Goal: Transaction & Acquisition: Download file/media

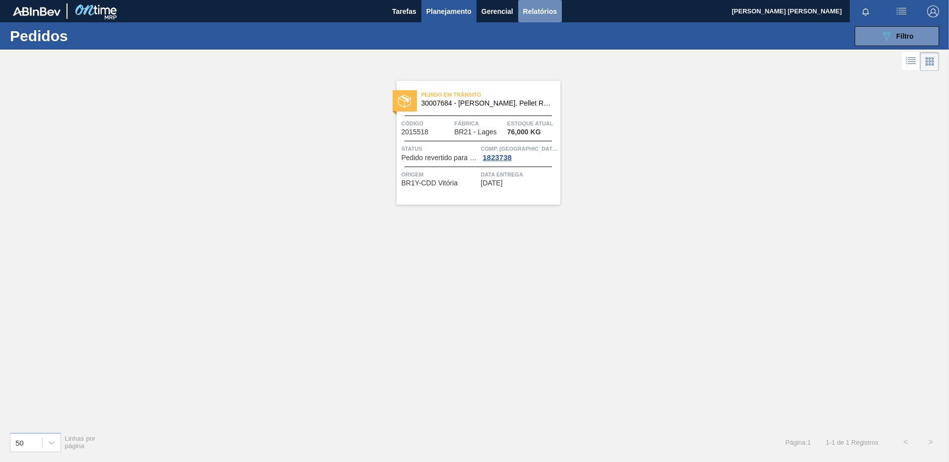
click at [527, 8] on span "Relatórios" at bounding box center [540, 11] width 34 height 12
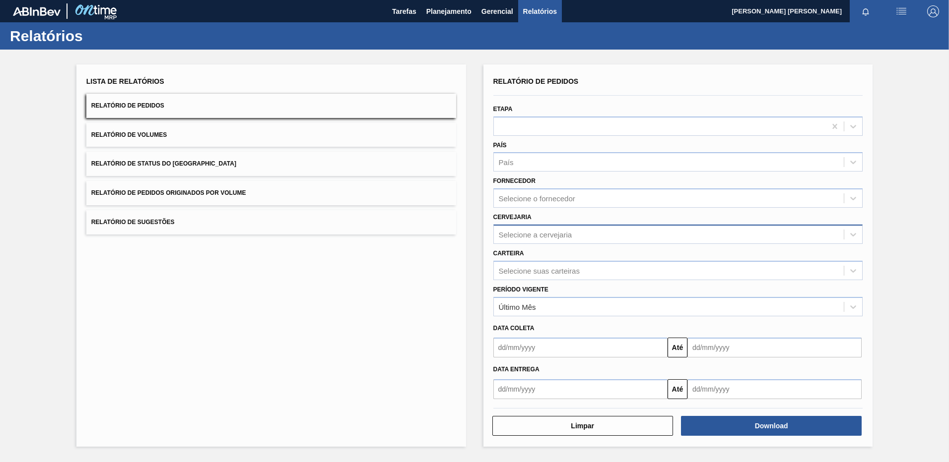
click at [509, 232] on div "Selecione a cervejaria" at bounding box center [535, 234] width 73 height 8
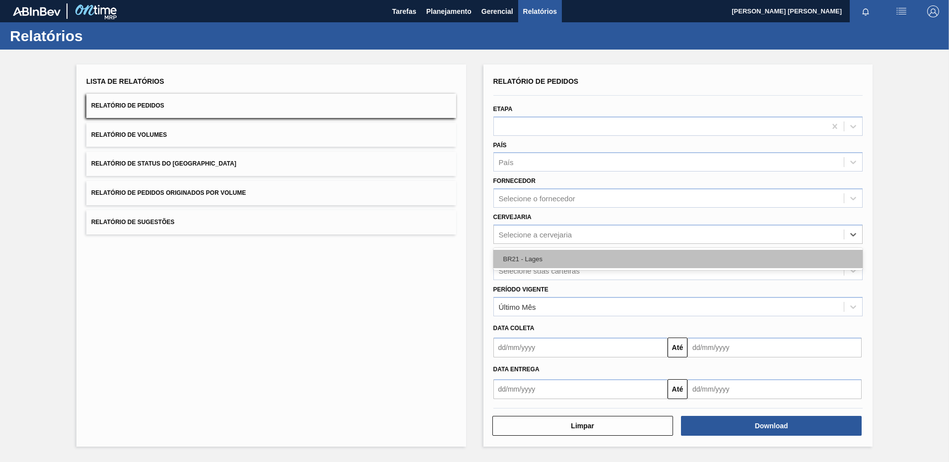
click at [519, 254] on div "BR21 - Lages" at bounding box center [678, 259] width 370 height 18
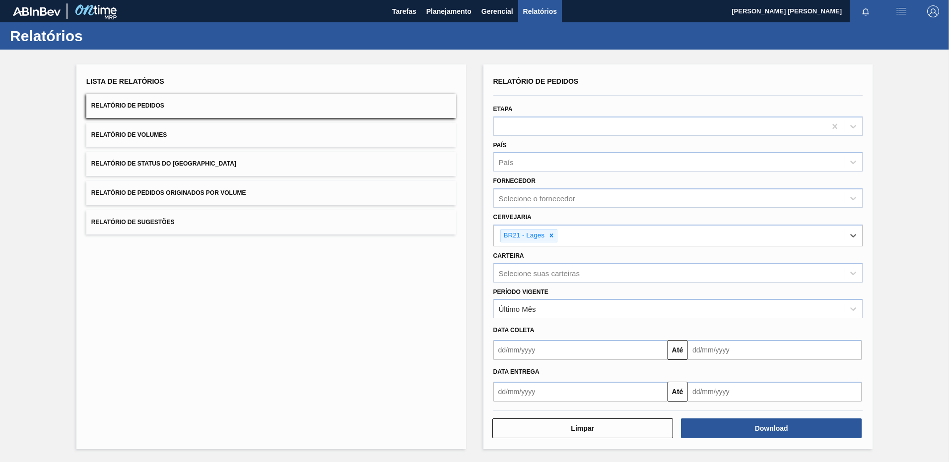
click at [527, 339] on div "Até" at bounding box center [678, 349] width 378 height 22
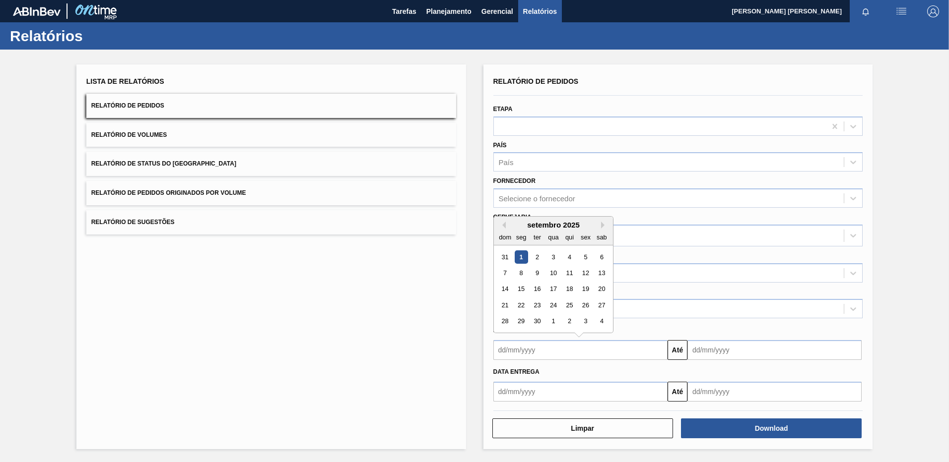
click at [526, 346] on input "text" at bounding box center [580, 350] width 174 height 20
click at [503, 227] on button "Previous Month" at bounding box center [502, 225] width 7 height 7
click at [518, 319] on div "25" at bounding box center [520, 321] width 13 height 13
type input "[DATE]"
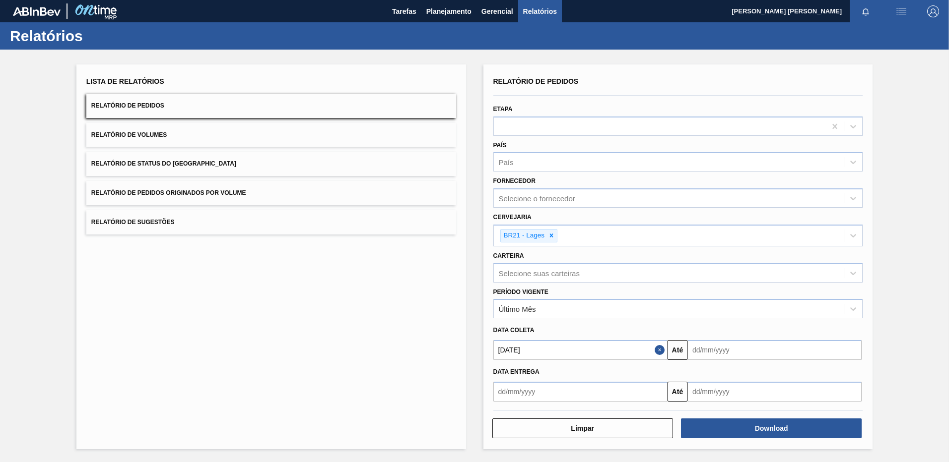
click at [535, 395] on input "text" at bounding box center [580, 392] width 174 height 20
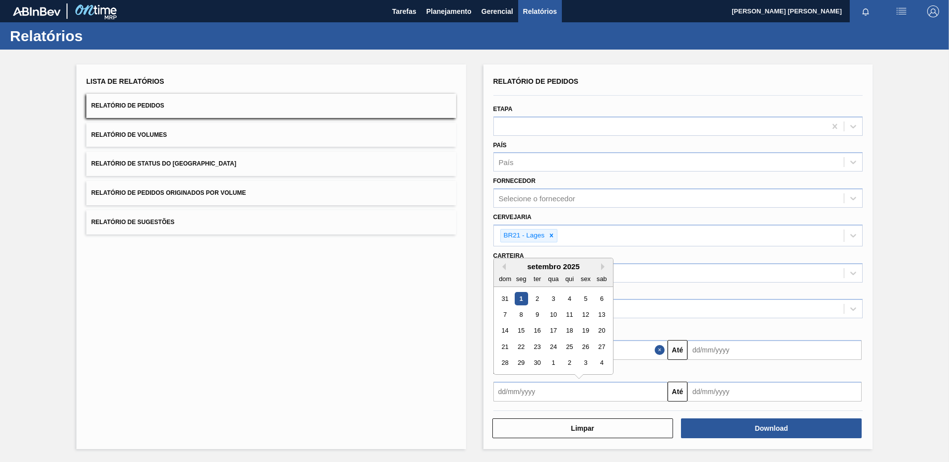
click at [504, 263] on div "setembro 2025" at bounding box center [553, 266] width 119 height 8
click at [504, 270] on div "setembro 2025" at bounding box center [553, 266] width 119 height 8
click at [504, 268] on button "Previous Month" at bounding box center [502, 266] width 7 height 7
click at [523, 365] on div "25" at bounding box center [520, 363] width 13 height 13
type input "[DATE]"
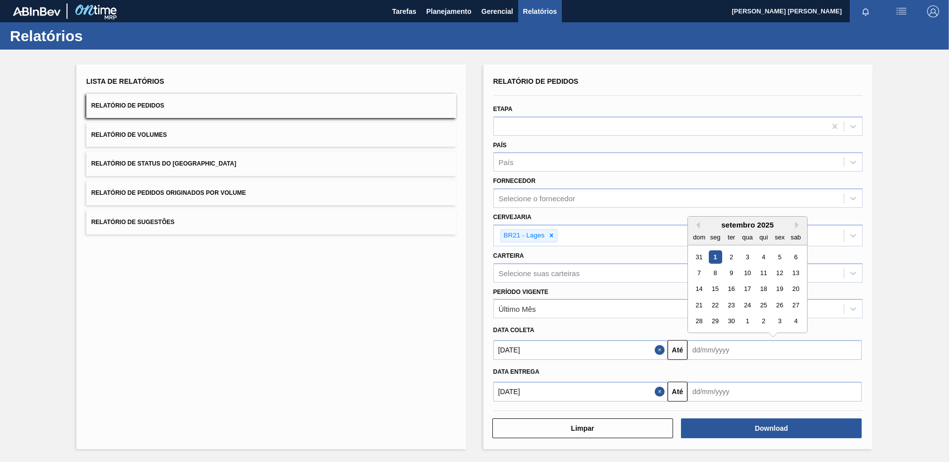
click at [709, 352] on input "text" at bounding box center [774, 350] width 174 height 20
click at [714, 307] on div "22" at bounding box center [714, 305] width 13 height 13
type input "[DATE]"
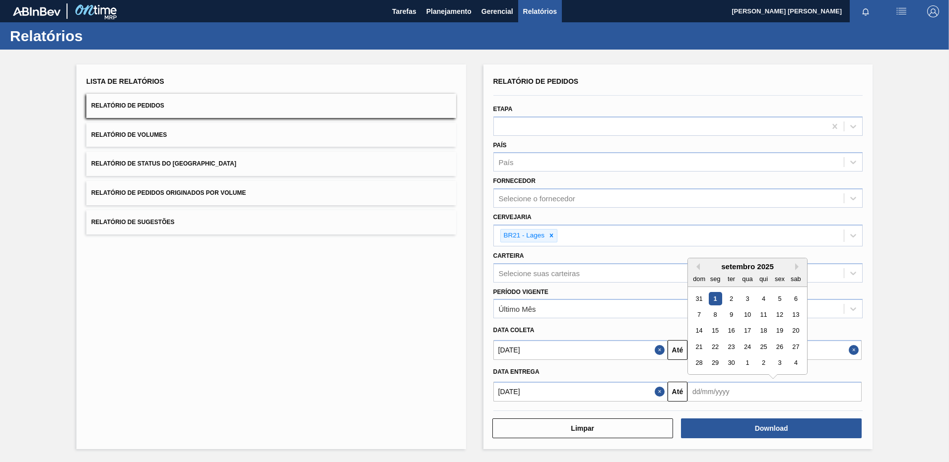
click at [716, 391] on input "text" at bounding box center [774, 392] width 174 height 20
click at [729, 365] on div "30" at bounding box center [730, 363] width 13 height 13
type input "[DATE]"
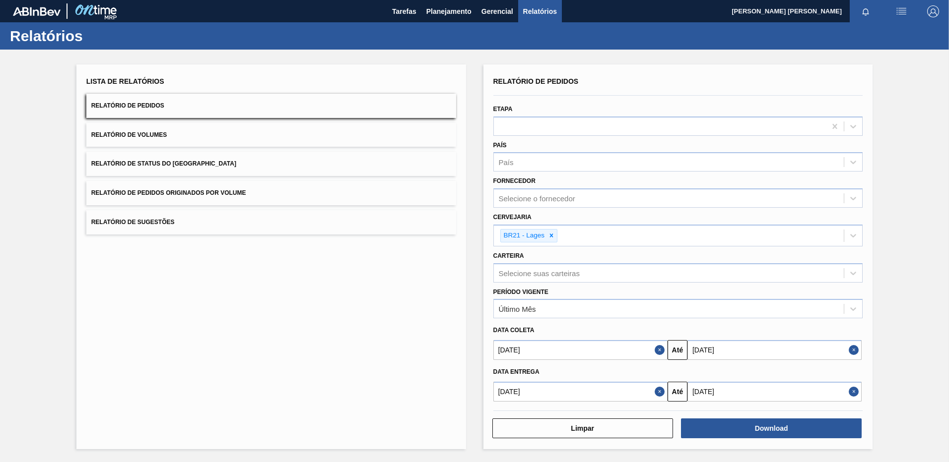
drag, startPoint x: 742, startPoint y: 352, endPoint x: 639, endPoint y: 349, distance: 102.7
click at [639, 349] on div "[DATE] Até [DATE]" at bounding box center [678, 349] width 378 height 22
click at [729, 323] on div "30" at bounding box center [730, 321] width 13 height 13
type input "[DATE]"
click at [732, 430] on button "Download" at bounding box center [771, 429] width 181 height 20
